Goal: Task Accomplishment & Management: Manage account settings

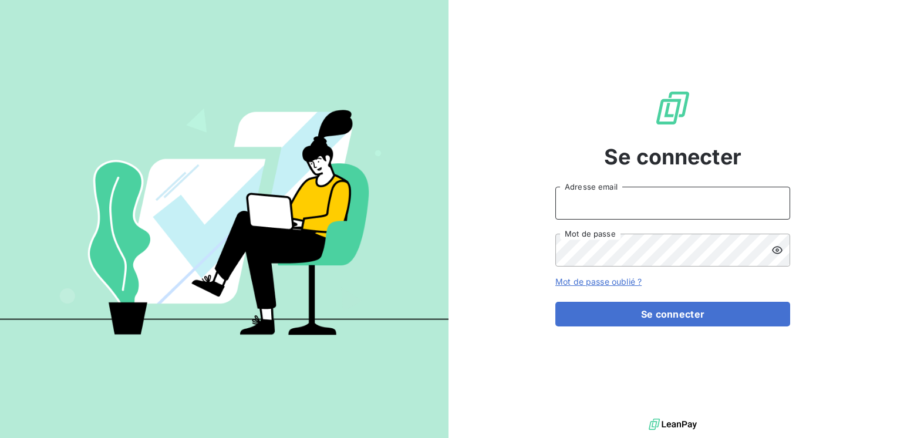
click at [584, 198] on input "Adresse email" at bounding box center [672, 203] width 235 height 33
click at [582, 197] on input "marc.santoro@" at bounding box center [672, 203] width 235 height 33
click at [586, 197] on input "marcgraitec.santoro@" at bounding box center [672, 203] width 235 height 33
click at [628, 200] on input "marc.santoro@" at bounding box center [672, 203] width 235 height 33
type input "marc.santoro@graitec.com"
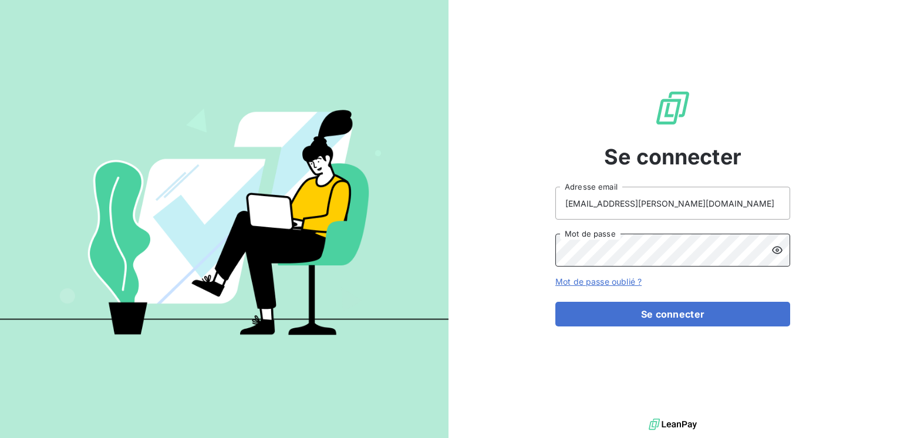
click at [555, 302] on button "Se connecter" at bounding box center [672, 314] width 235 height 25
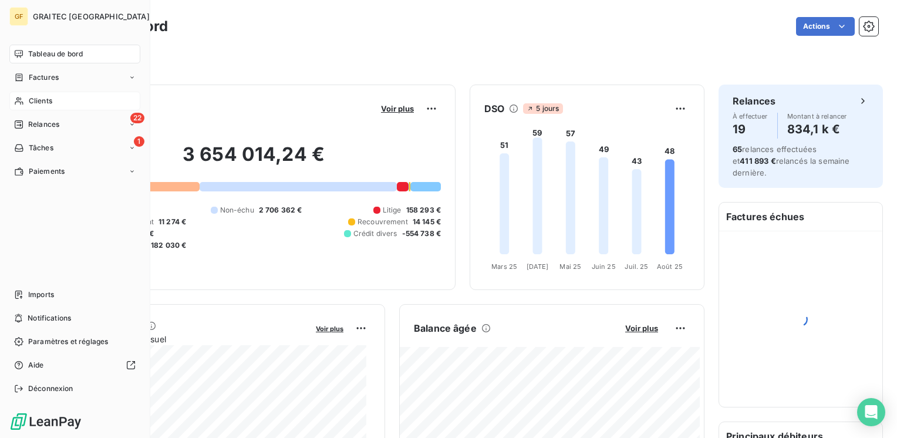
click at [42, 95] on div "Clients" at bounding box center [74, 101] width 131 height 19
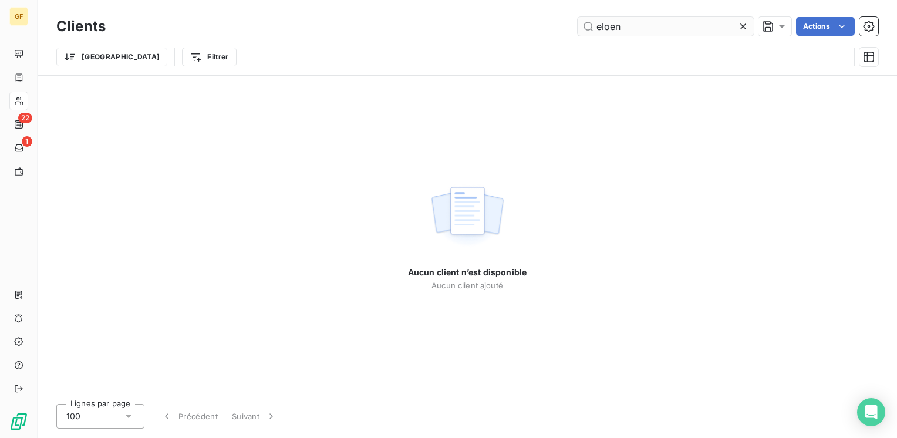
click at [606, 18] on input "eloen" at bounding box center [665, 26] width 176 height 19
click at [610, 23] on input "eloen" at bounding box center [665, 26] width 176 height 19
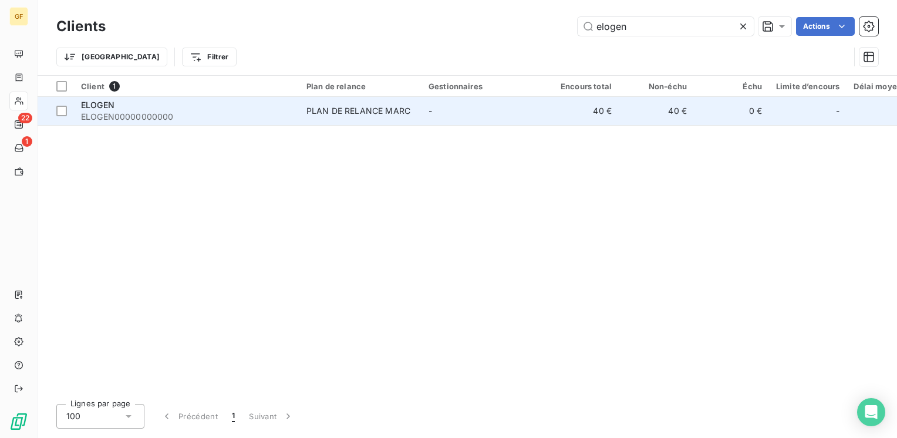
type input "elogen"
click at [117, 111] on span "ELOGEN00000000000" at bounding box center [186, 117] width 211 height 12
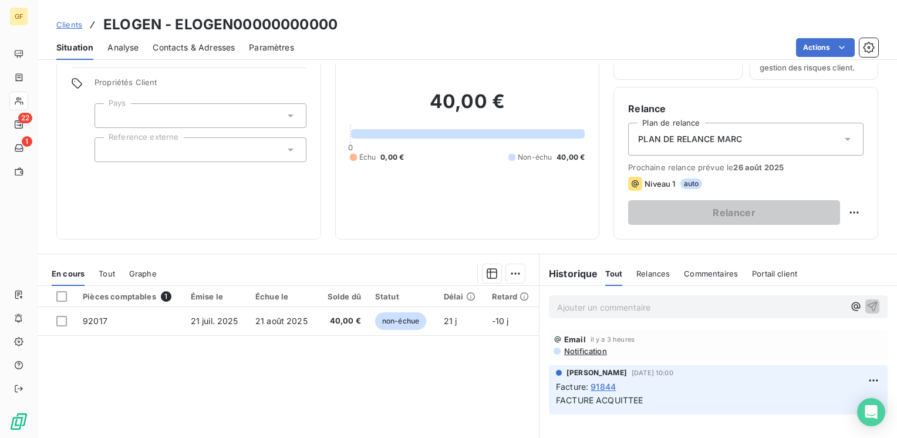
scroll to position [117, 0]
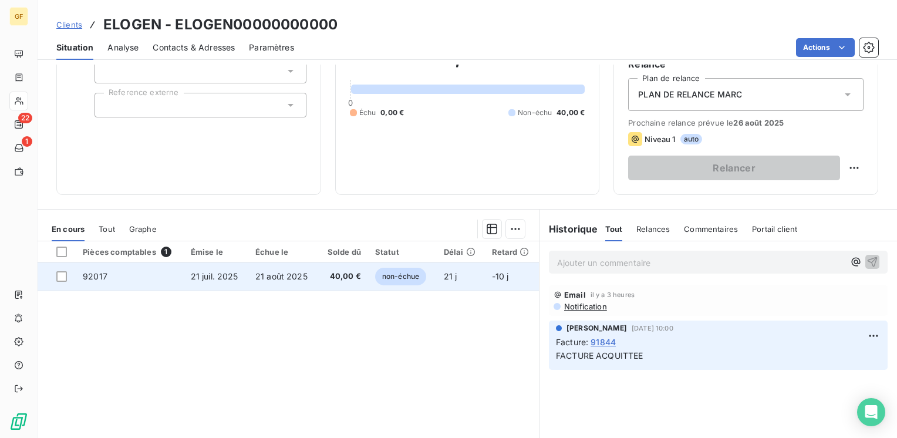
click at [325, 282] on td "40,00 €" at bounding box center [342, 276] width 50 height 28
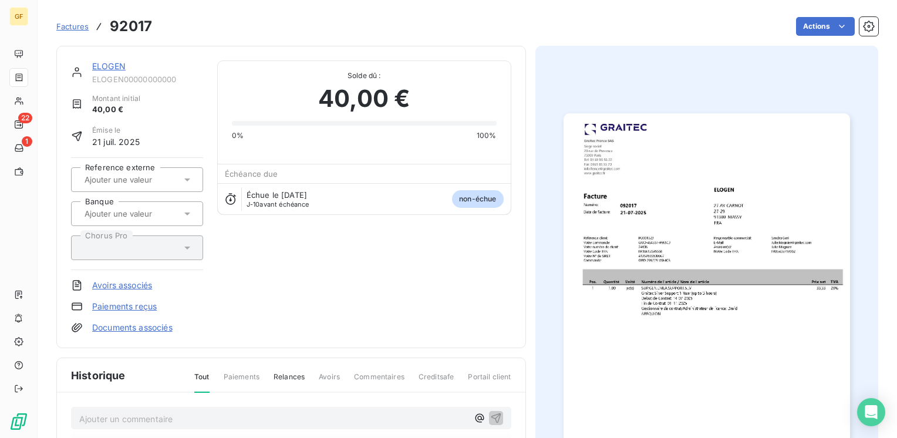
click at [104, 65] on link "ELOGEN" at bounding box center [108, 66] width 33 height 10
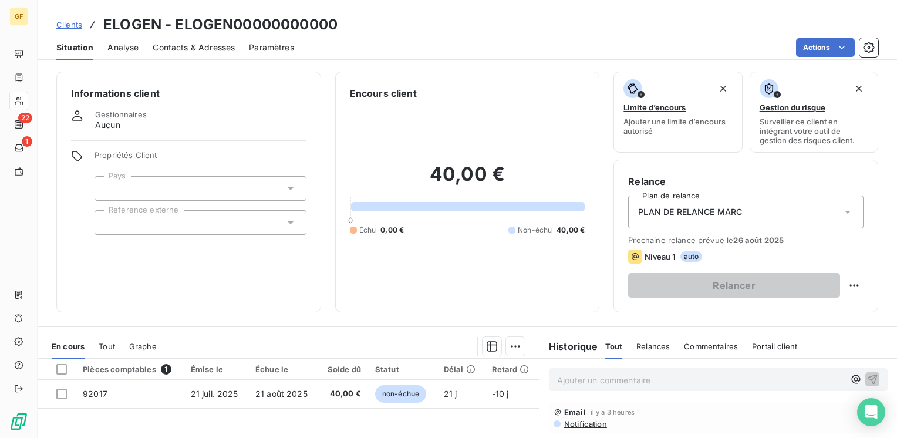
click at [177, 46] on span "Contacts & Adresses" at bounding box center [194, 48] width 82 height 12
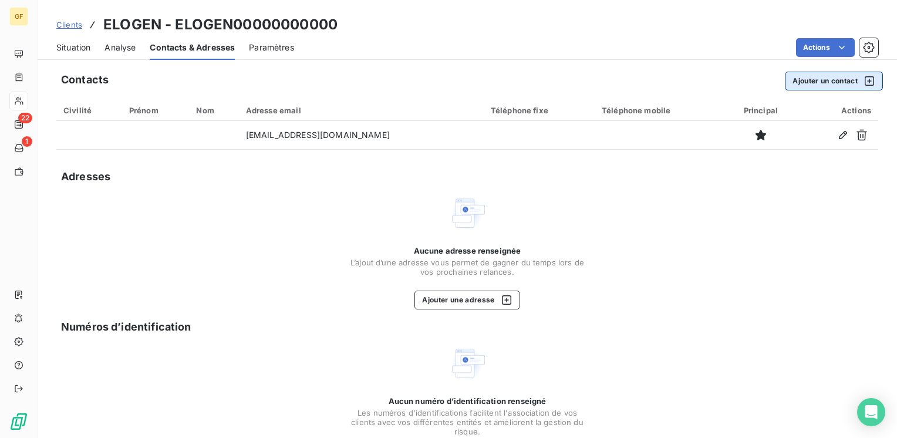
click at [785, 83] on button "Ajouter un contact" at bounding box center [834, 81] width 98 height 19
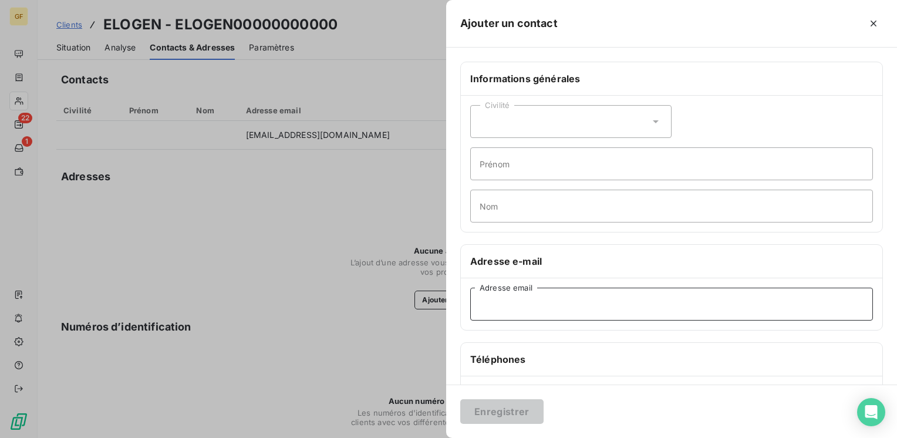
click at [515, 302] on input "Adresse email" at bounding box center [671, 304] width 403 height 33
paste input "[EMAIL_ADDRESS][DOMAIN_NAME]"
type input "[EMAIL_ADDRESS][DOMAIN_NAME]"
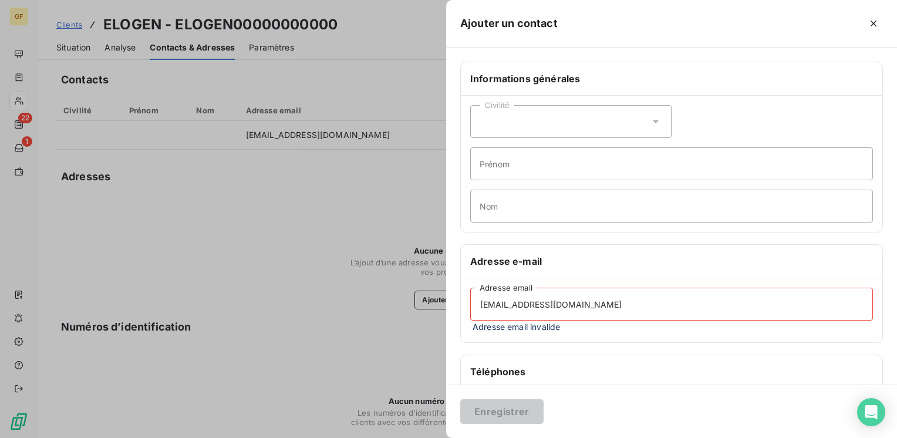
click at [584, 299] on input "[EMAIL_ADDRESS][DOMAIN_NAME]" at bounding box center [671, 304] width 403 height 33
drag, startPoint x: 570, startPoint y: 302, endPoint x: 584, endPoint y: 300, distance: 14.1
click at [574, 302] on input "[EMAIL_ADDRESS][DOMAIN_NAME]" at bounding box center [671, 304] width 403 height 33
click at [583, 307] on input "[EMAIL_ADDRESS][DOMAIN_NAME]" at bounding box center [671, 304] width 403 height 33
click at [555, 299] on input "[EMAIL_ADDRESS][DOMAIN_NAME]" at bounding box center [671, 304] width 403 height 33
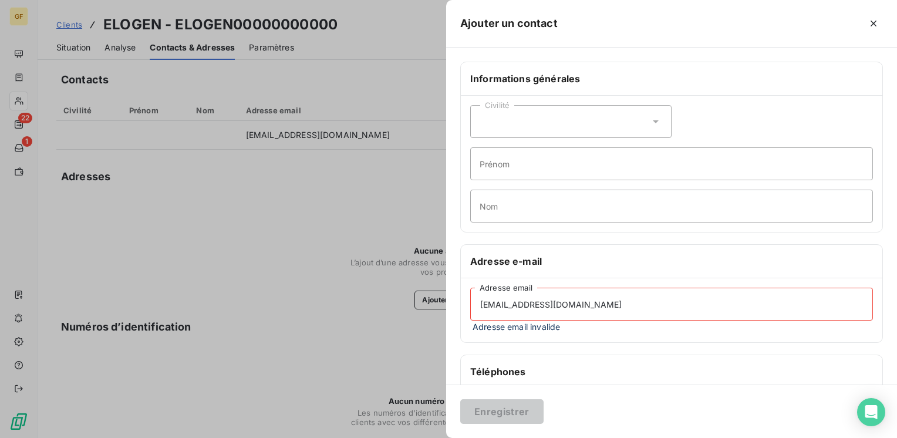
click at [580, 299] on input "[EMAIL_ADDRESS][DOMAIN_NAME]" at bounding box center [671, 304] width 403 height 33
click at [344, 170] on div at bounding box center [448, 219] width 897 height 438
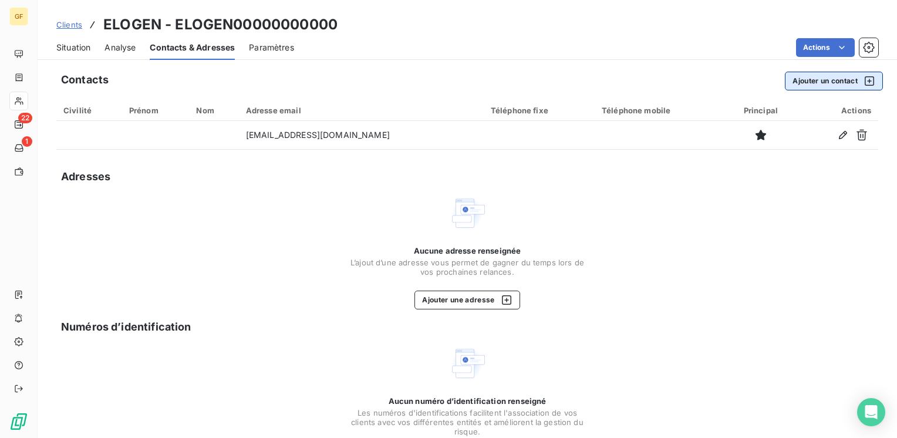
click at [787, 84] on button "Ajouter un contact" at bounding box center [834, 81] width 98 height 19
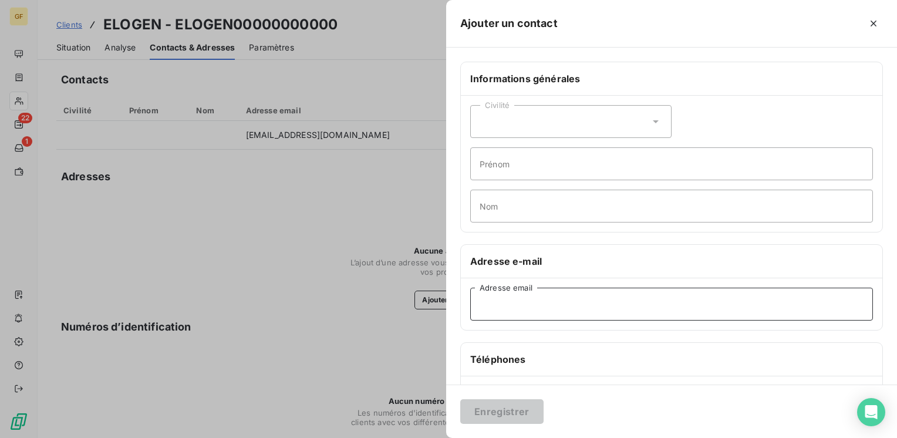
click at [539, 304] on input "Adresse email" at bounding box center [671, 304] width 403 height 33
paste input "[EMAIL_ADDRESS][DOMAIN_NAME]"
click at [555, 298] on input "[EMAIL_ADDRESS][DOMAIN_NAME]" at bounding box center [671, 304] width 403 height 33
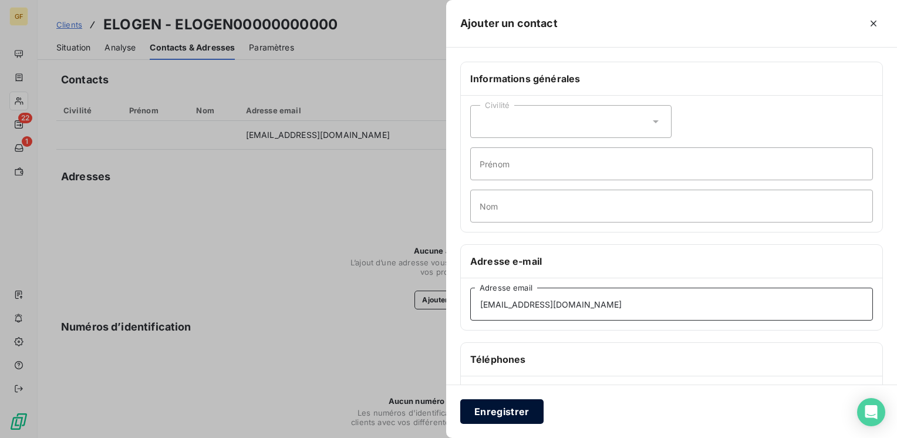
type input "[EMAIL_ADDRESS][DOMAIN_NAME]"
click at [513, 410] on button "Enregistrer" at bounding box center [501, 411] width 83 height 25
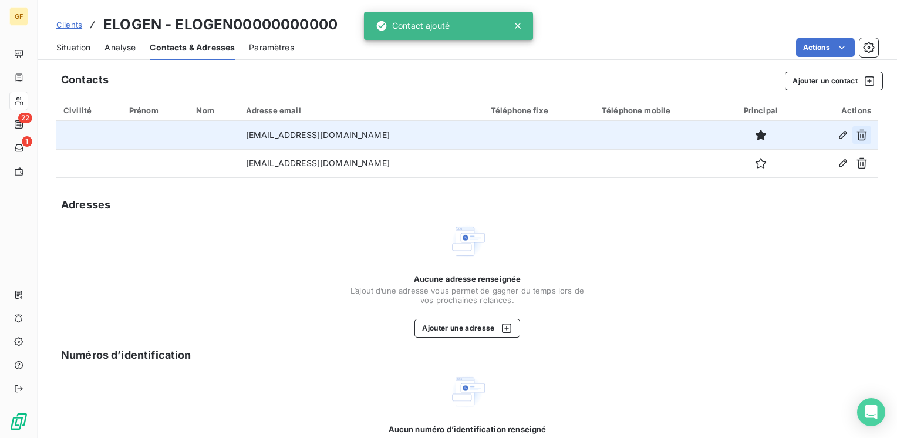
click at [856, 134] on icon "button" at bounding box center [862, 135] width 12 height 12
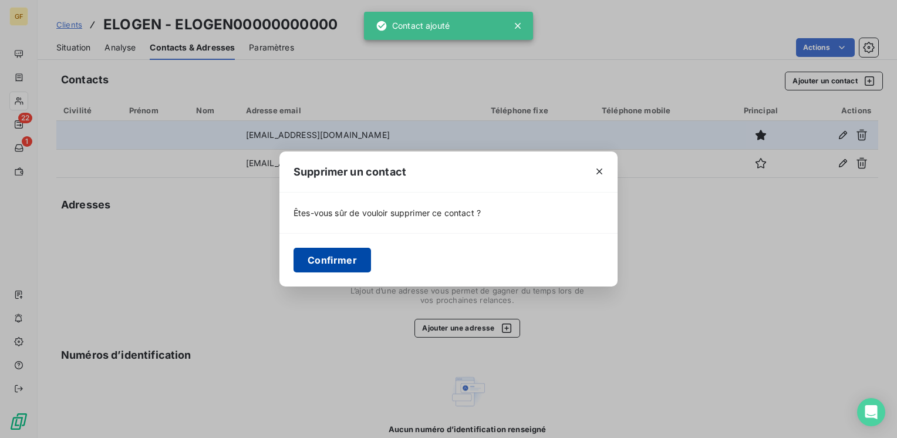
click at [297, 263] on button "Confirmer" at bounding box center [331, 260] width 77 height 25
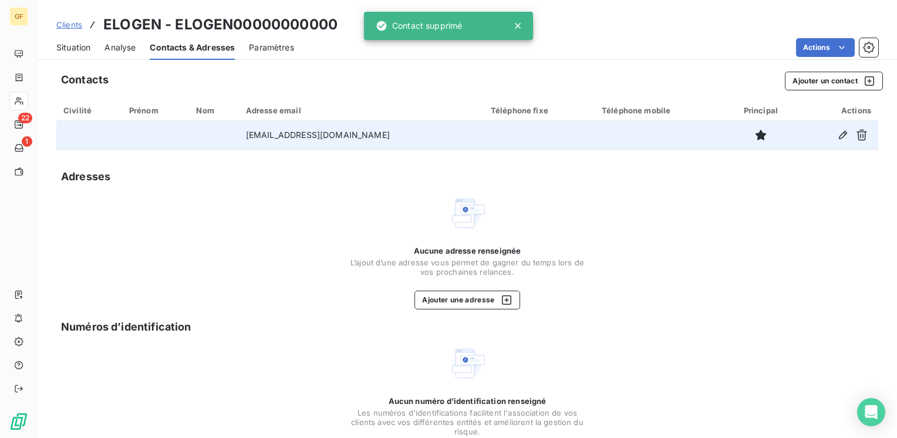
click at [72, 47] on span "Situation" at bounding box center [73, 48] width 34 height 12
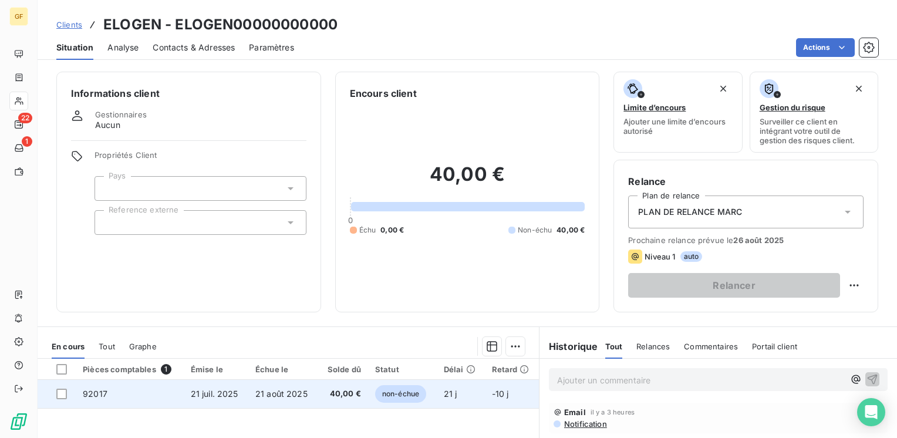
click at [313, 381] on td "21 août 2025" at bounding box center [283, 394] width 70 height 28
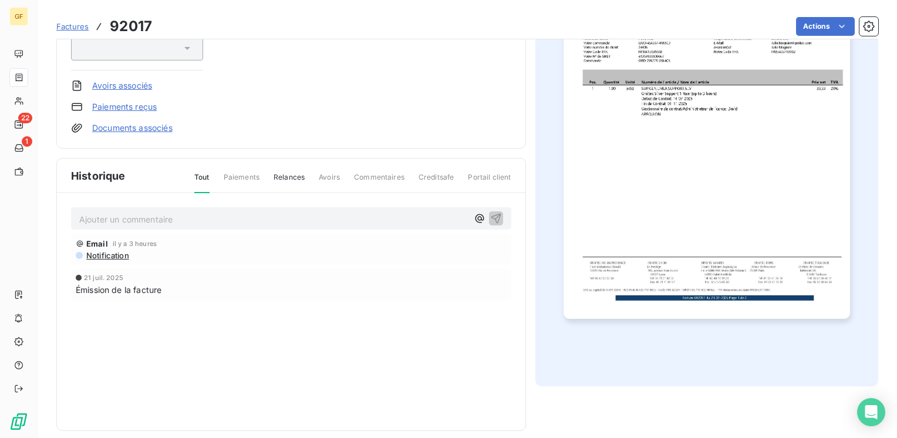
scroll to position [211, 0]
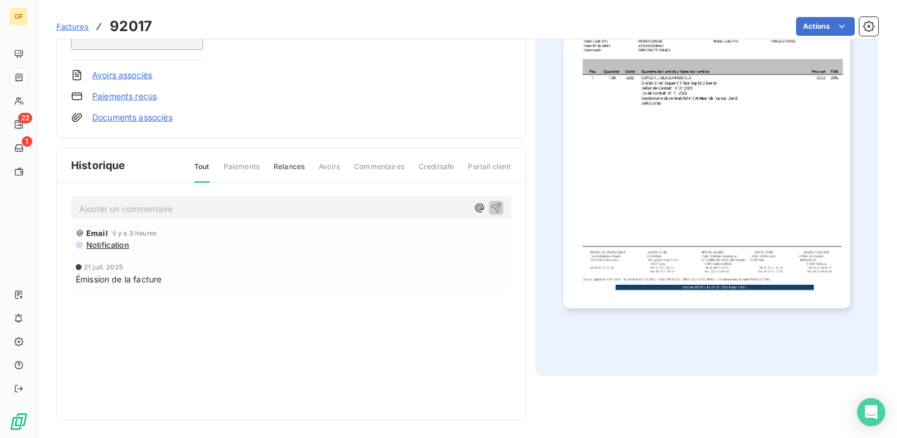
click at [761, 199] on img "button" at bounding box center [706, 105] width 286 height 404
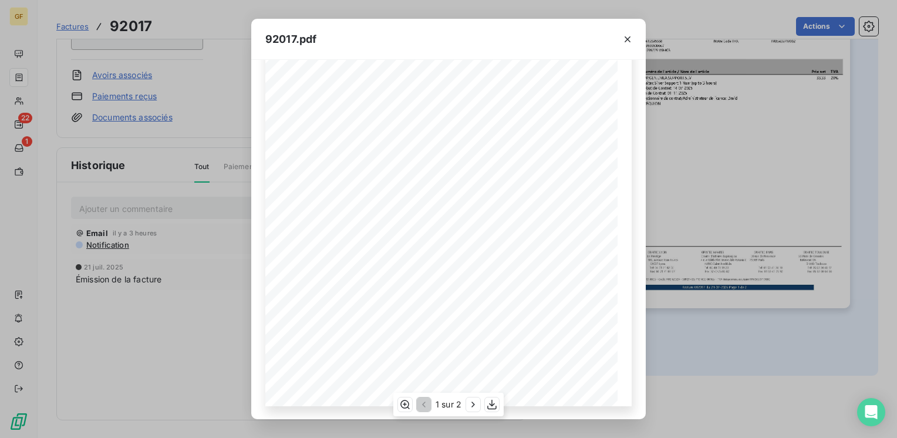
scroll to position [166, 0]
click at [472, 404] on icon "button" at bounding box center [473, 404] width 12 height 12
click at [625, 34] on icon "button" at bounding box center [627, 39] width 12 height 12
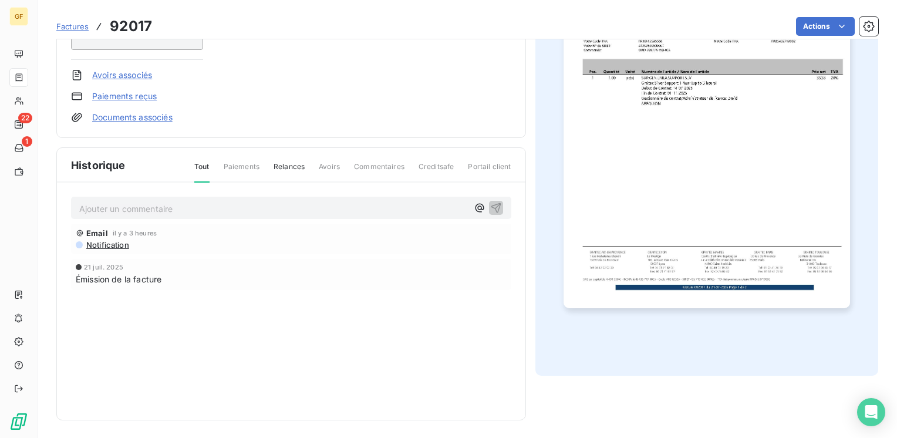
click at [62, 27] on span "Factures" at bounding box center [72, 26] width 32 height 9
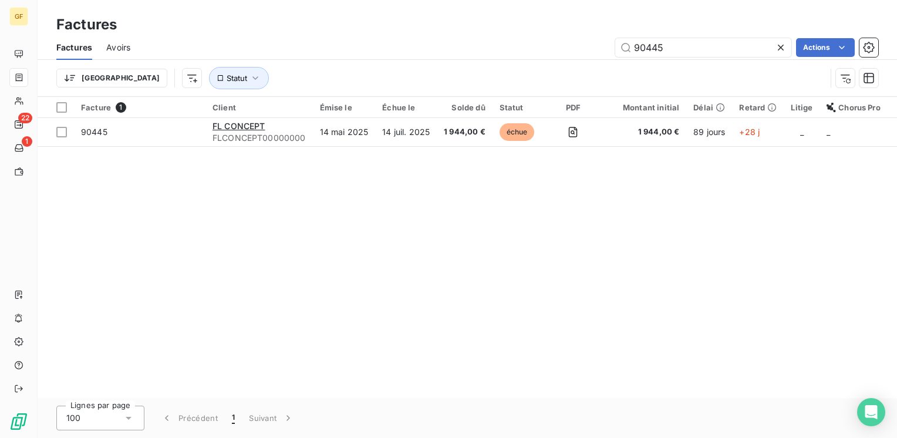
click at [306, 208] on div "Facture 1 Client Émise le Échue le Solde dû Statut PDF Montant initial Délai Re…" at bounding box center [467, 247] width 859 height 301
drag, startPoint x: 706, startPoint y: 46, endPoint x: 540, endPoint y: 63, distance: 167.5
click at [540, 69] on div "Factures Avoirs 90445 Actions Trier Statut" at bounding box center [467, 65] width 859 height 61
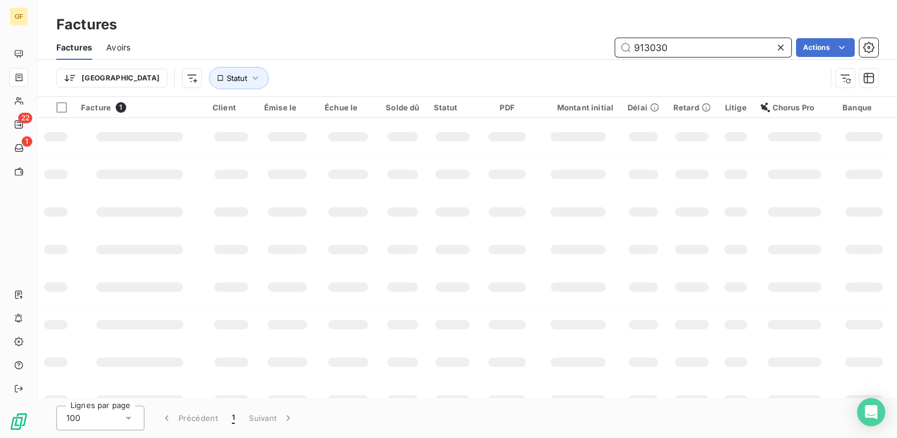
click at [712, 43] on input "913030" at bounding box center [703, 47] width 176 height 19
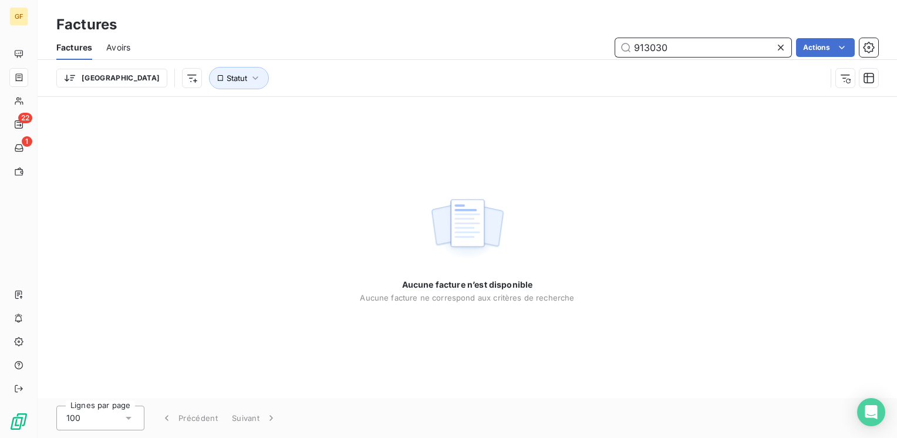
click at [645, 43] on input "913030" at bounding box center [703, 47] width 176 height 19
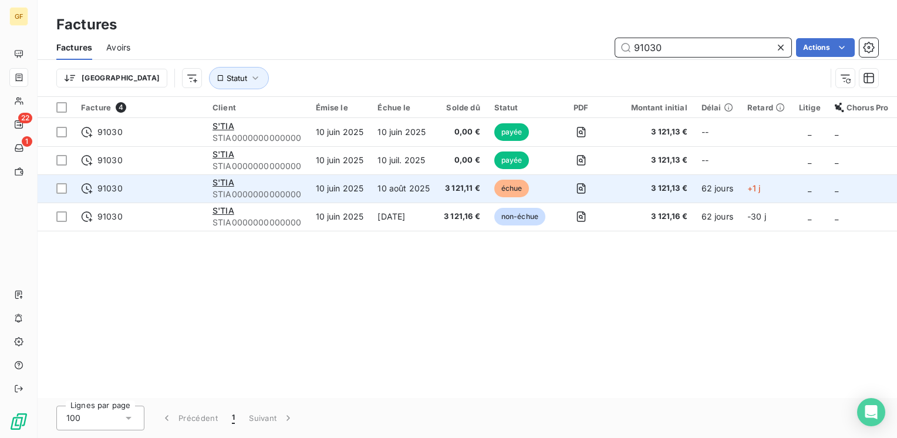
type input "91030"
click at [305, 190] on td "S'TIA STIA0000000000000" at bounding box center [256, 188] width 103 height 28
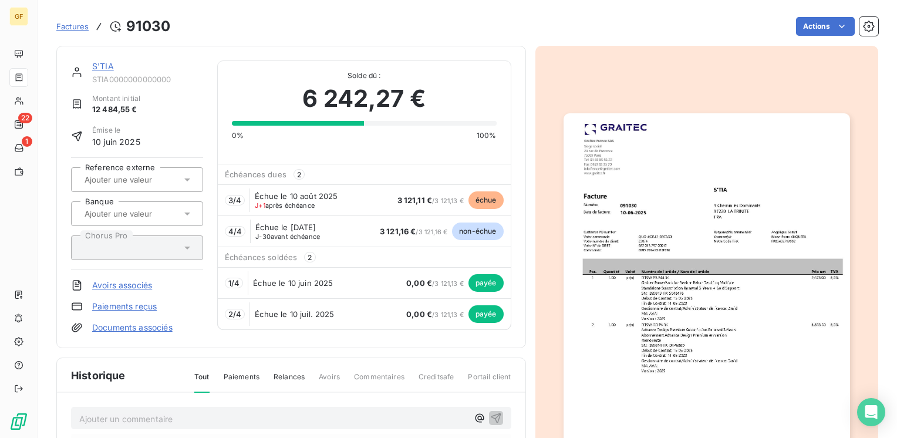
click at [808, 28] on html "GF 22 1 Factures 91030 Actions S'TIA STIA0000000000000 Montant initial 12 484,5…" at bounding box center [448, 219] width 897 height 438
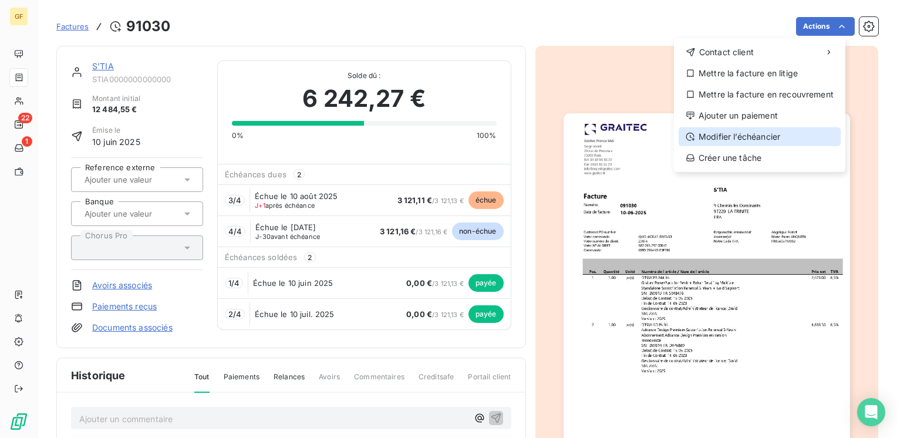
click at [711, 138] on div "Modifier l’échéancier" at bounding box center [759, 136] width 162 height 19
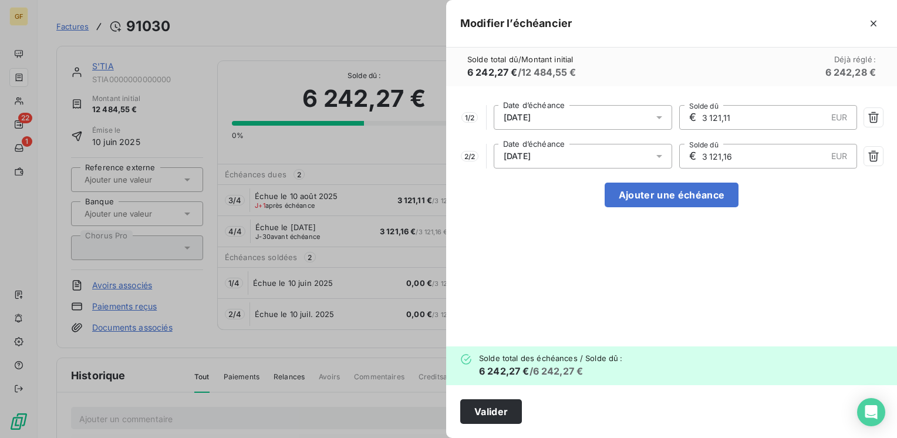
click at [661, 115] on icon at bounding box center [659, 117] width 12 height 12
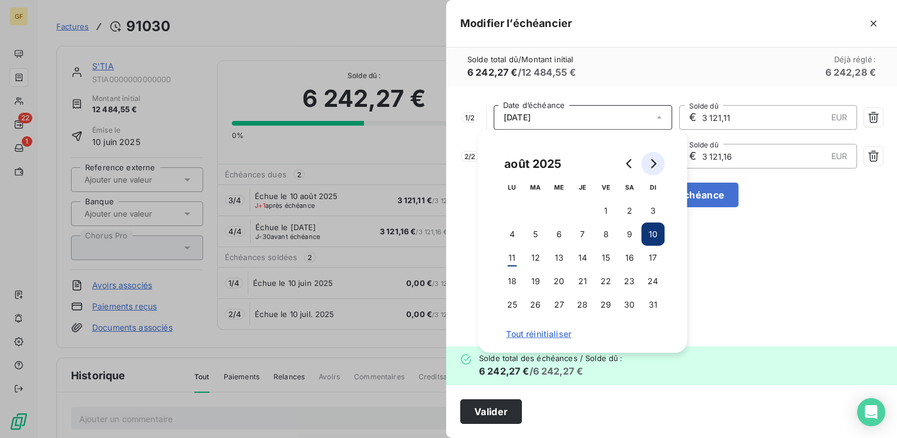
click at [655, 164] on icon "Go to next month" at bounding box center [653, 163] width 5 height 9
click at [554, 234] on button "10" at bounding box center [558, 233] width 23 height 23
click at [559, 234] on button "10" at bounding box center [558, 233] width 23 height 23
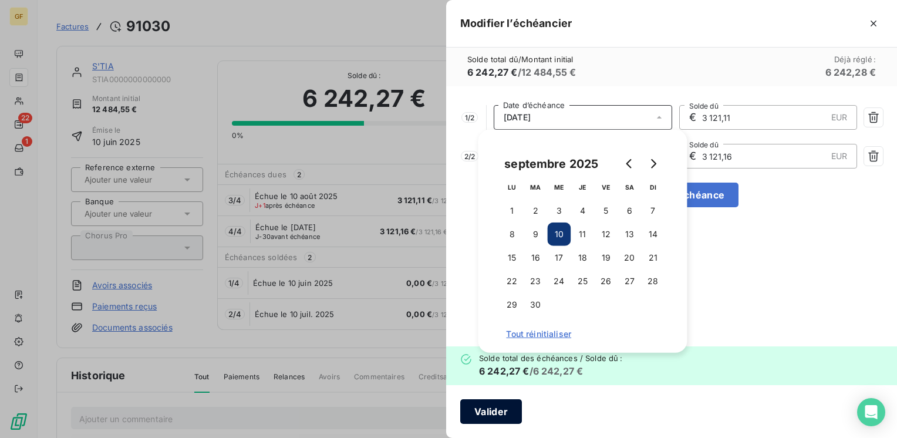
click at [491, 408] on button "Valider" at bounding box center [491, 411] width 62 height 25
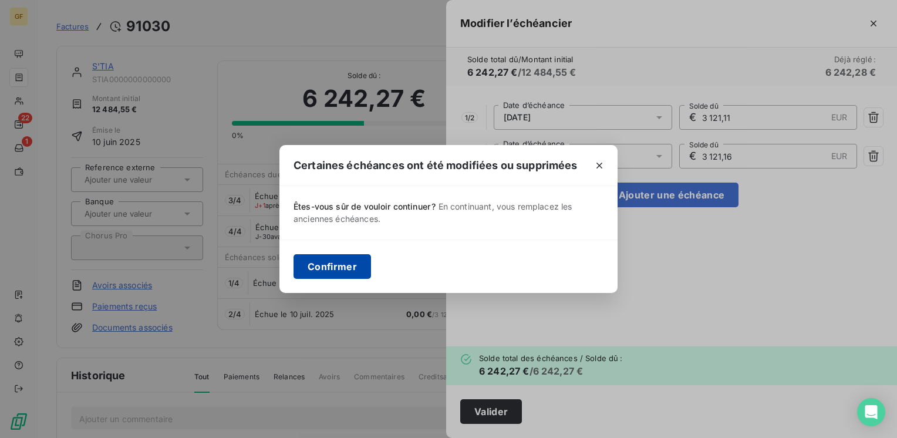
click at [331, 264] on button "Confirmer" at bounding box center [331, 266] width 77 height 25
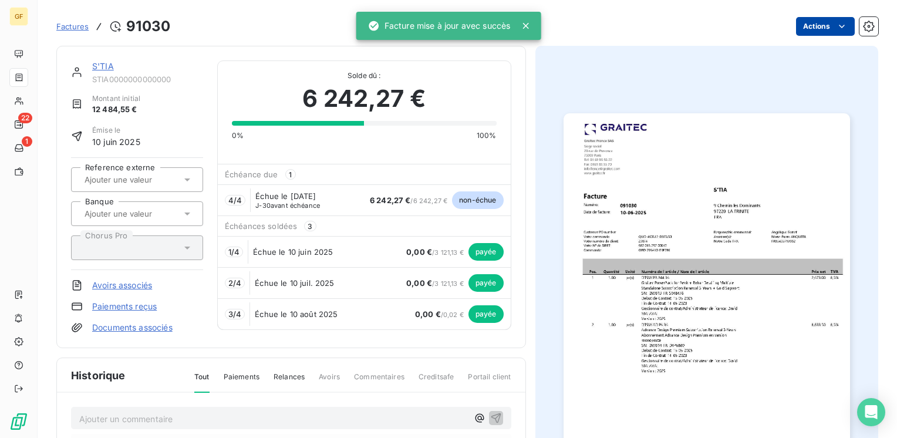
click at [802, 28] on html "GF 22 1 Factures 91030 Actions S'TIA STIA0000000000000 Montant initial 12 484,5…" at bounding box center [448, 219] width 897 height 438
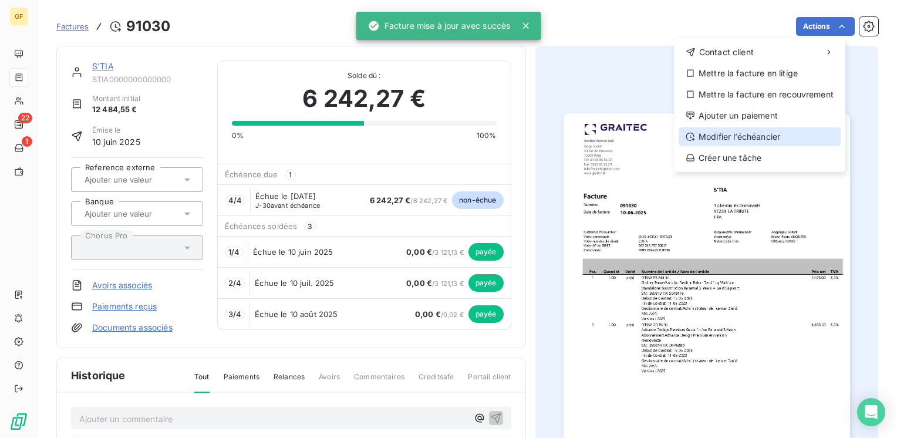
click at [731, 136] on div "Modifier l’échéancier" at bounding box center [759, 136] width 162 height 19
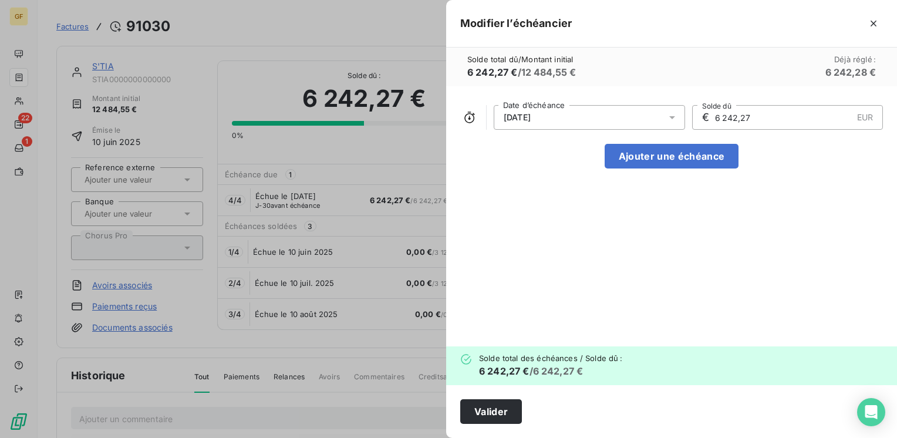
drag, startPoint x: 471, startPoint y: 438, endPoint x: 462, endPoint y: 463, distance: 26.7
click at [462, 437] on html "GF 22 1 Factures 91030 Actions S'TIA STIA0000000000000 Montant initial 12 484,5…" at bounding box center [448, 219] width 897 height 438
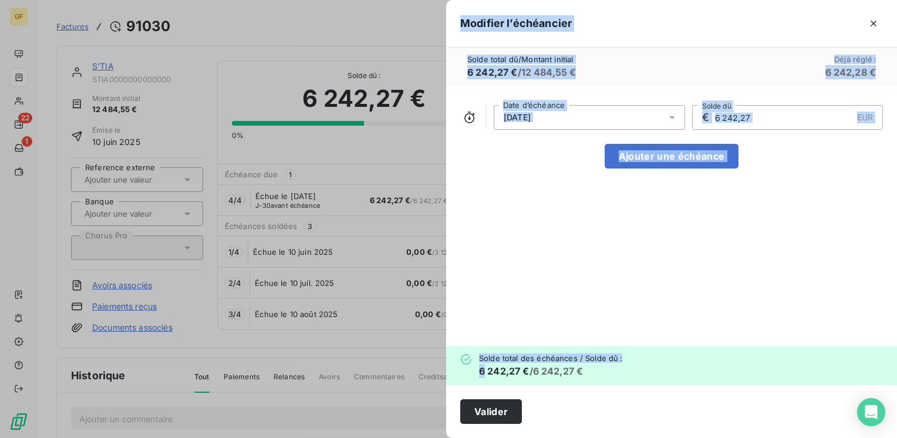
drag, startPoint x: 462, startPoint y: 463, endPoint x: 586, endPoint y: 225, distance: 268.2
click at [586, 225] on div "[DATE] Date d’échéance € 6 242,27 EUR Solde dû Ajouter une échéance" at bounding box center [671, 216] width 451 height 260
click at [613, 229] on div "[DATE] Date d’échéance € 6 242,27 EUR Solde dû Ajouter une échéance" at bounding box center [671, 216] width 451 height 260
click at [489, 405] on button "Valider" at bounding box center [491, 411] width 62 height 25
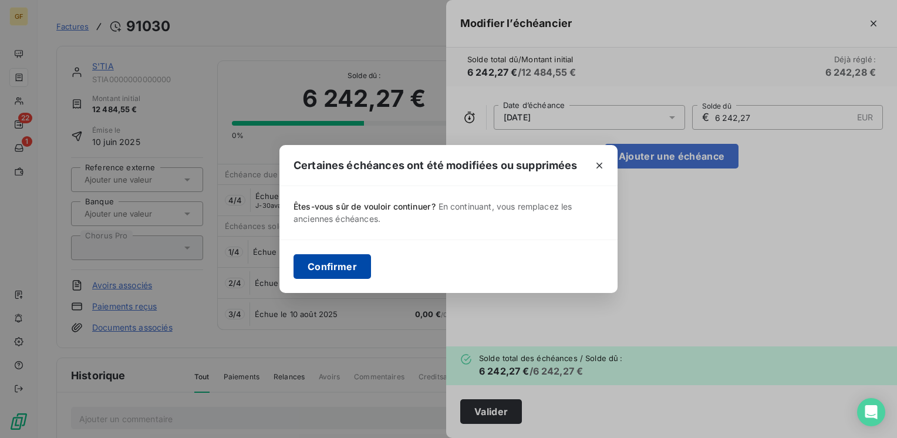
click at [332, 264] on button "Confirmer" at bounding box center [331, 266] width 77 height 25
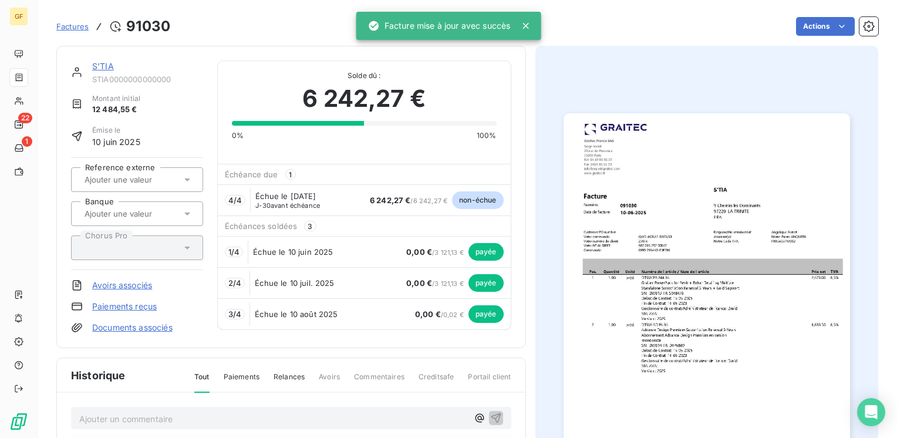
click at [106, 66] on link "S'TIA" at bounding box center [103, 66] width 22 height 10
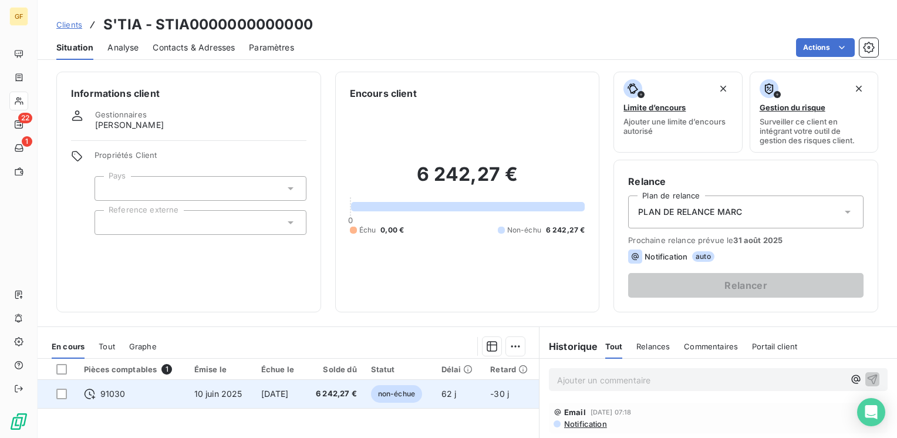
click at [225, 386] on td "10 juin 2025" at bounding box center [220, 394] width 67 height 28
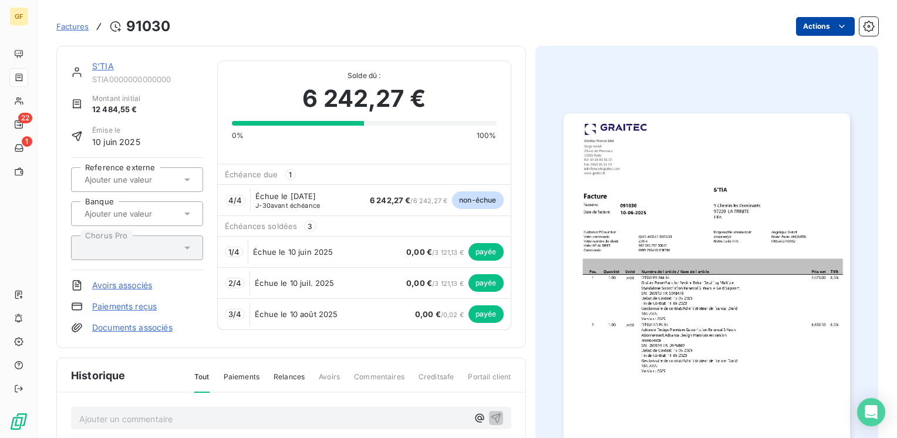
click at [838, 31] on html "GF 22 1 Factures 91030 Actions S'TIA STIA0000000000000 Montant initial 12 484,5…" at bounding box center [448, 219] width 897 height 438
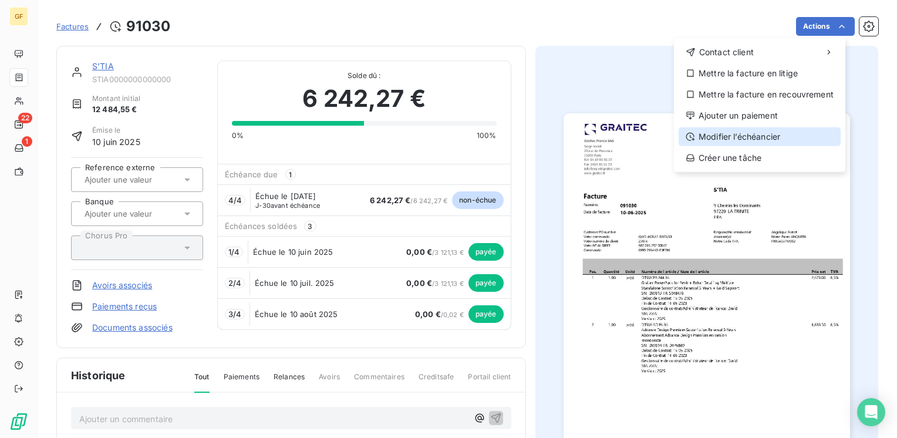
click at [738, 137] on div "Modifier l’échéancier" at bounding box center [759, 136] width 162 height 19
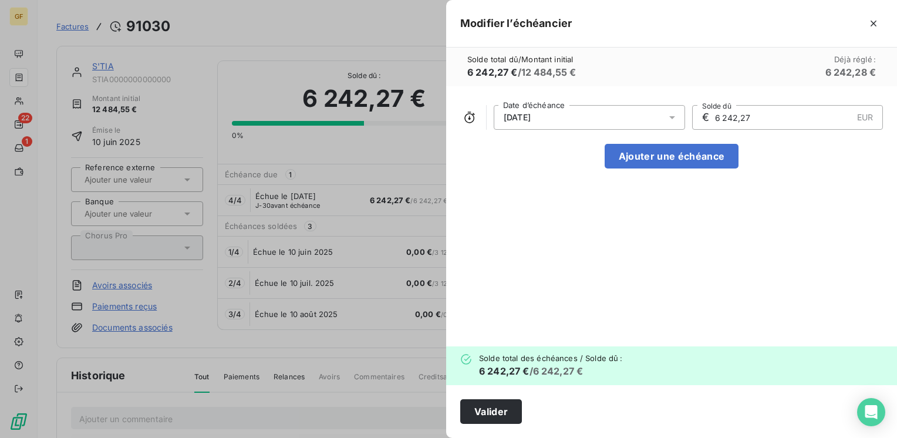
click at [676, 117] on icon at bounding box center [672, 117] width 12 height 12
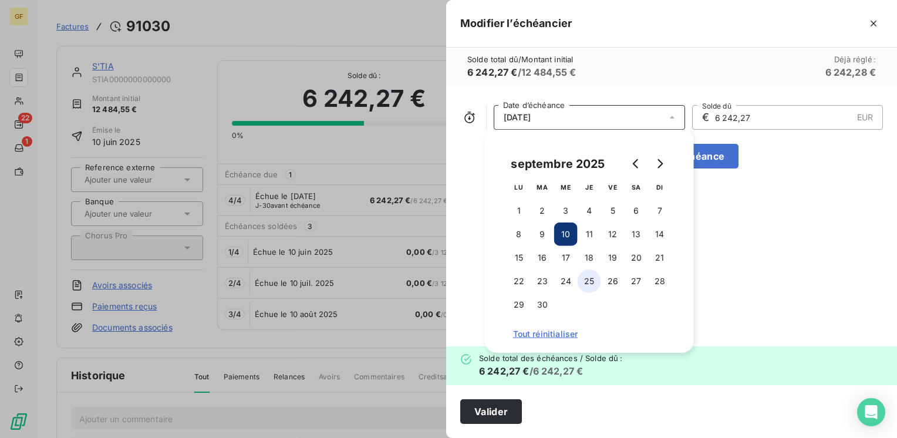
click at [592, 279] on button "25" at bounding box center [588, 280] width 23 height 23
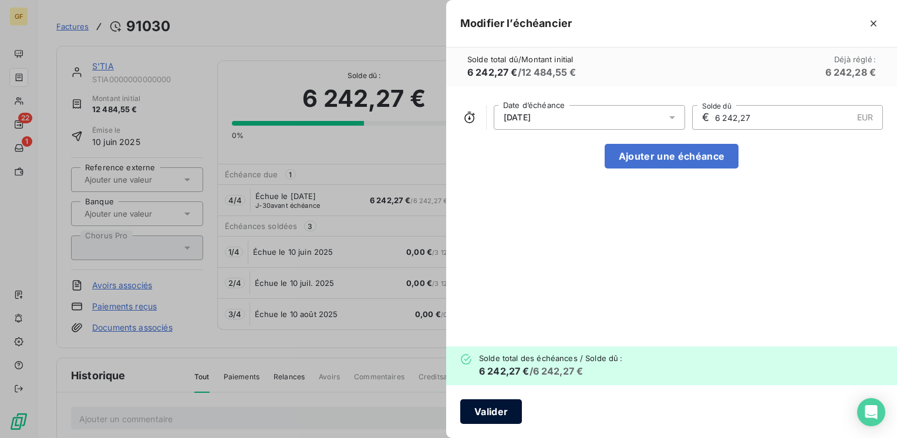
click at [493, 411] on button "Valider" at bounding box center [491, 411] width 62 height 25
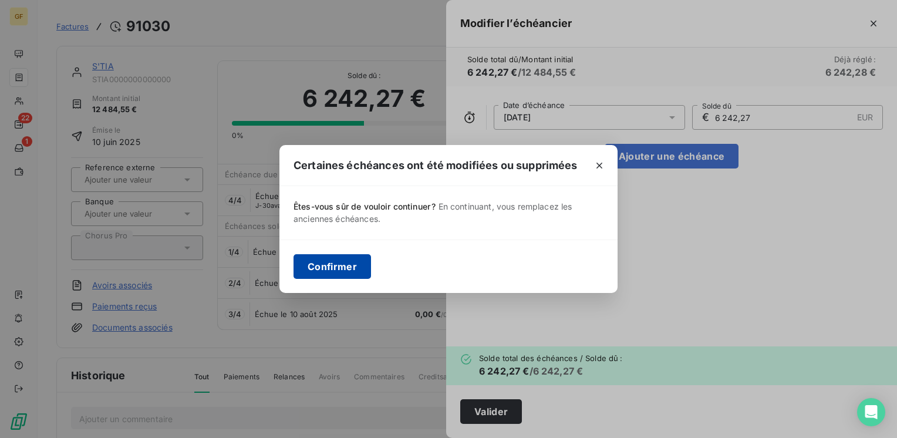
click at [343, 259] on button "Confirmer" at bounding box center [331, 266] width 77 height 25
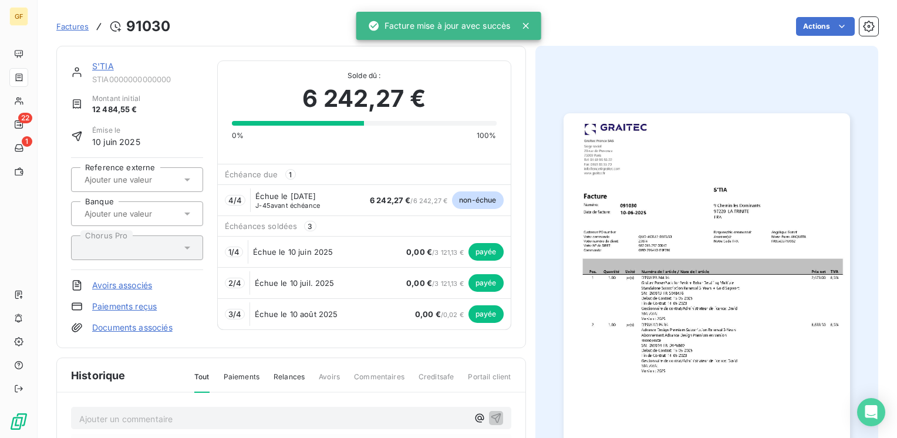
click at [108, 65] on link "S'TIA" at bounding box center [103, 66] width 22 height 10
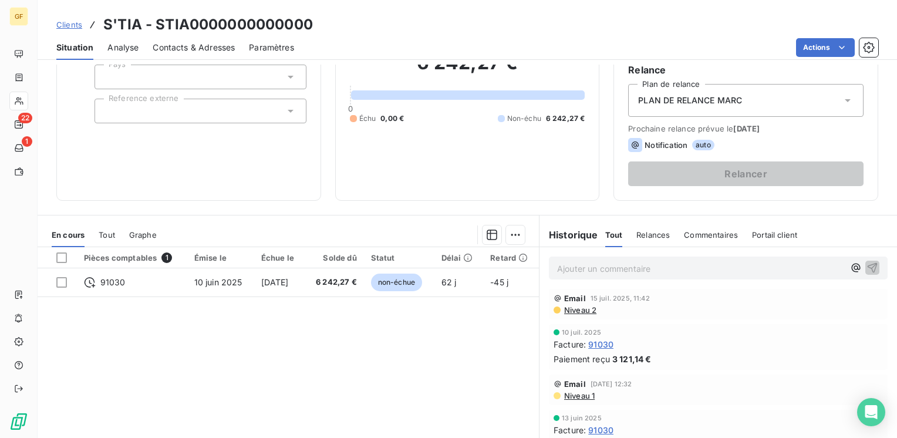
scroll to position [176, 0]
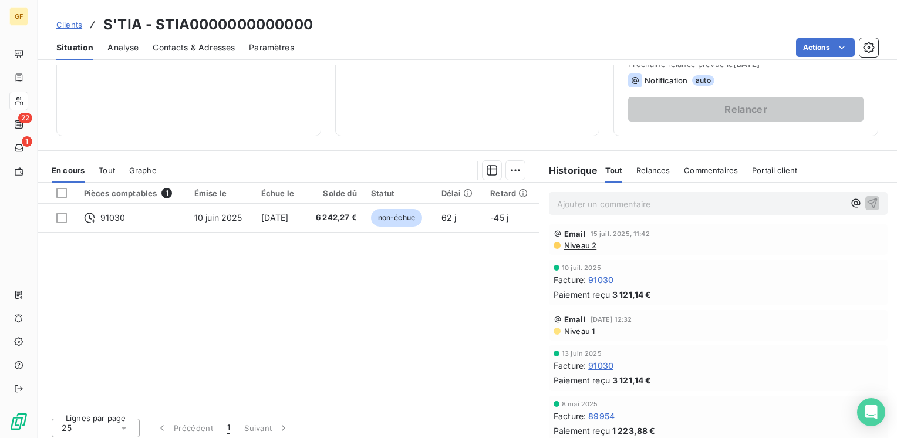
click at [569, 205] on p "Ajouter un commentaire ﻿" at bounding box center [700, 204] width 287 height 15
click at [557, 200] on span "3121.414 AU 10/08 + 10/09" at bounding box center [610, 203] width 107 height 10
click at [637, 200] on span "SOLDE EN 2 FOS = 3121.414 AU 10/08 + 10/09" at bounding box center [649, 203] width 185 height 10
click at [636, 200] on span "SOLDE EN 2 FOS = 3121.414 AU 10/08 + 10/09" at bounding box center [649, 203] width 185 height 10
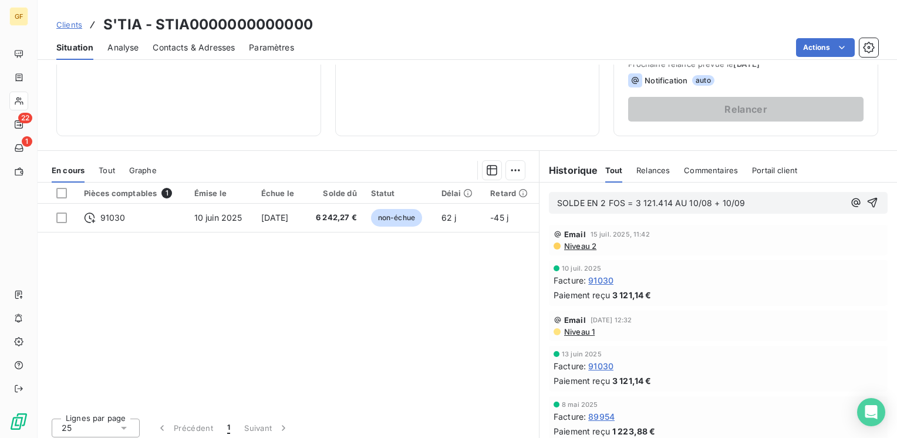
drag, startPoint x: 652, startPoint y: 200, endPoint x: 660, endPoint y: 197, distance: 8.5
click at [655, 198] on span "SOLDE EN 2 FOS = 3 121.414 AU 10/08 + 10/09" at bounding box center [651, 203] width 188 height 10
click at [658, 197] on p "SOLDE EN 2 FOS = 3 121.14 AU 10/08 + 10/09" at bounding box center [700, 203] width 287 height 13
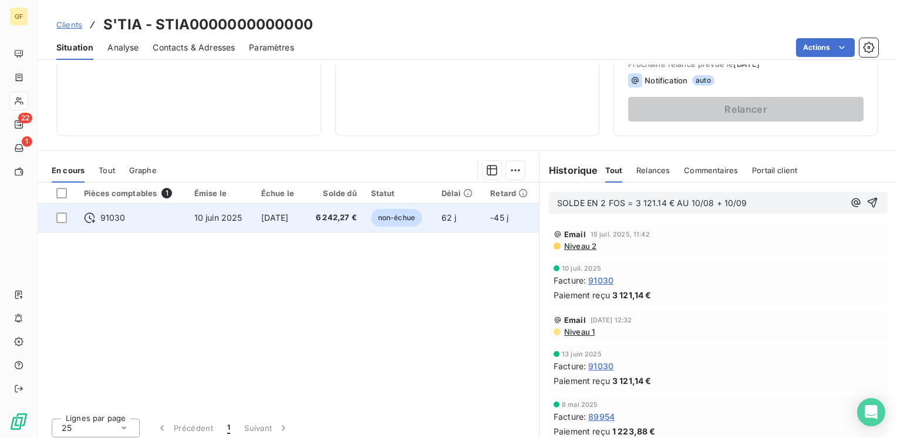
drag, startPoint x: 749, startPoint y: 203, endPoint x: 488, endPoint y: 213, distance: 260.7
click at [488, 214] on div "En cours Tout Graphe Pièces comptables 1 Émise le Échue le Solde dû Statut Déla…" at bounding box center [467, 296] width 859 height 293
copy span "SOLDE EN 2 FOS = 3 121.14 € AU 10/08 + 10/09"
click at [187, 219] on td "10 juin 2025" at bounding box center [220, 218] width 67 height 28
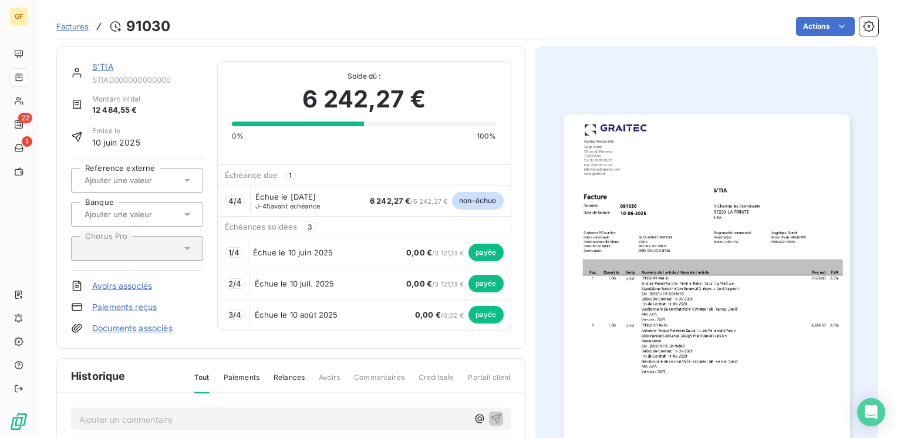
scroll to position [211, 0]
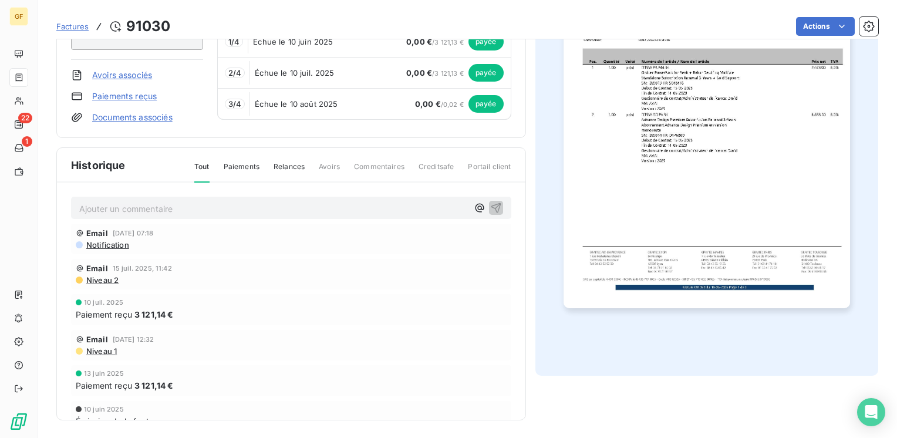
click at [140, 202] on p "Ajouter un commentaire ﻿" at bounding box center [273, 208] width 388 height 15
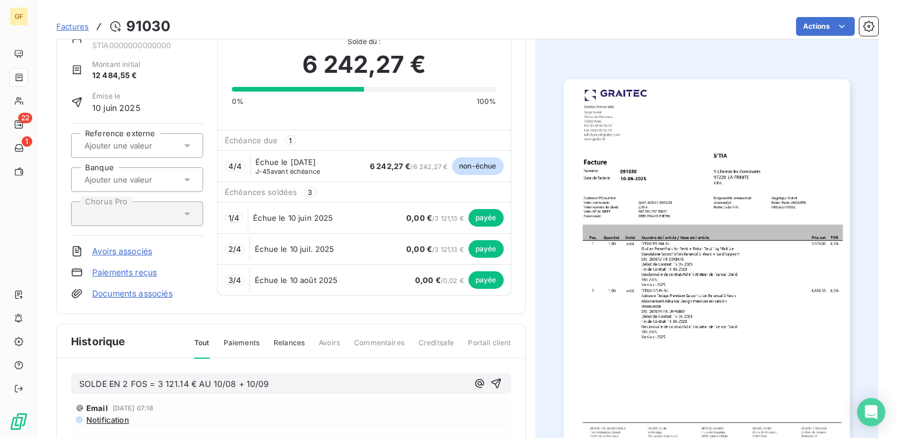
scroll to position [152, 0]
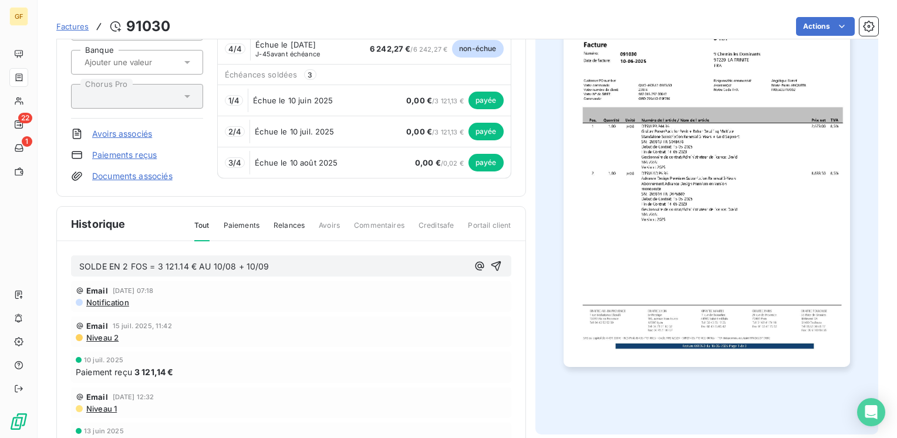
click at [140, 262] on span "SOLDE EN 2 FOS = 3 121.14 € AU 10/08 + 10/09" at bounding box center [174, 266] width 190 height 10
click at [490, 264] on icon "button" at bounding box center [496, 266] width 12 height 12
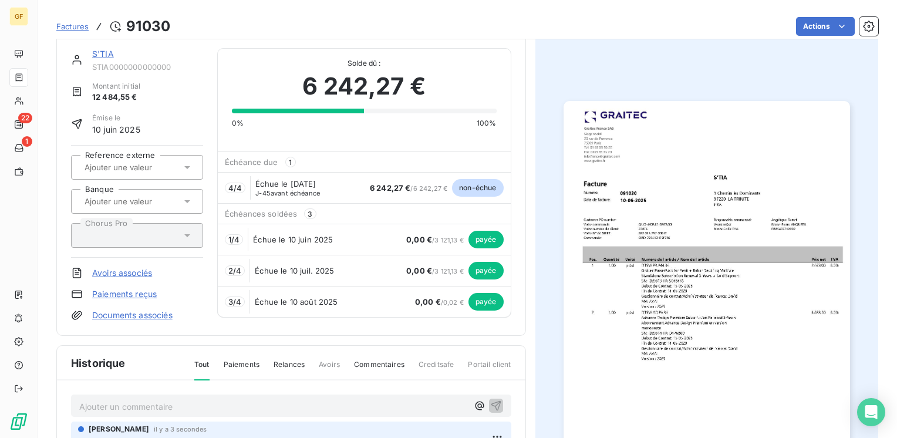
scroll to position [0, 0]
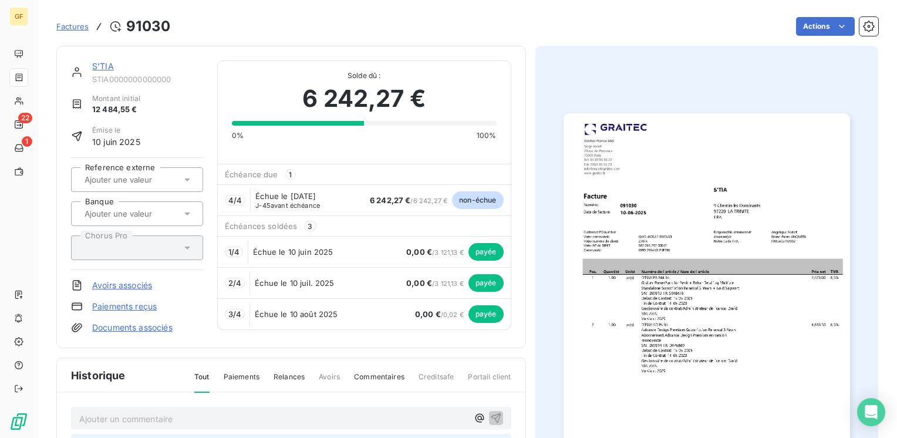
click at [96, 69] on link "S'TIA" at bounding box center [103, 66] width 22 height 10
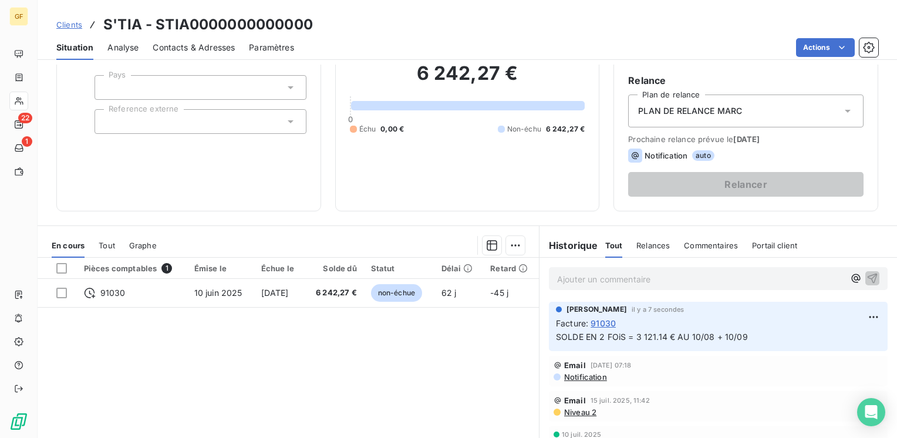
scroll to position [117, 0]
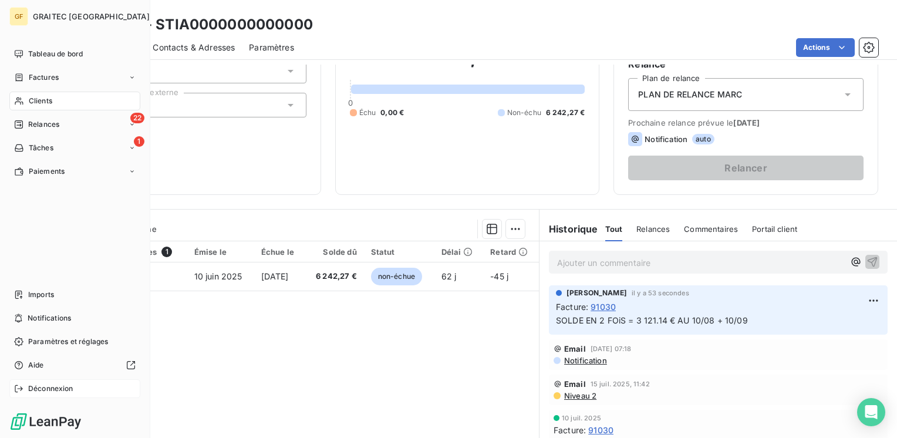
click at [40, 389] on span "Déconnexion" at bounding box center [50, 388] width 45 height 11
